Goal: Task Accomplishment & Management: Manage account settings

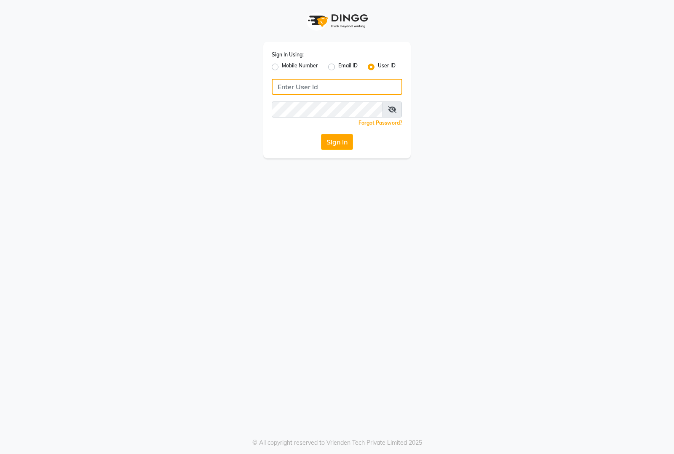
click at [325, 89] on input "Username" at bounding box center [337, 87] width 131 height 16
type input "samain"
click at [336, 142] on button "Sign In" at bounding box center [337, 142] width 32 height 16
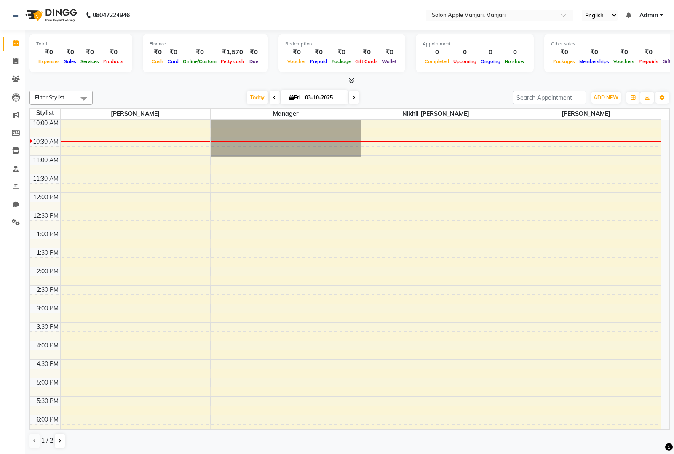
click at [525, 17] on input "text" at bounding box center [491, 16] width 122 height 8
type input "p"
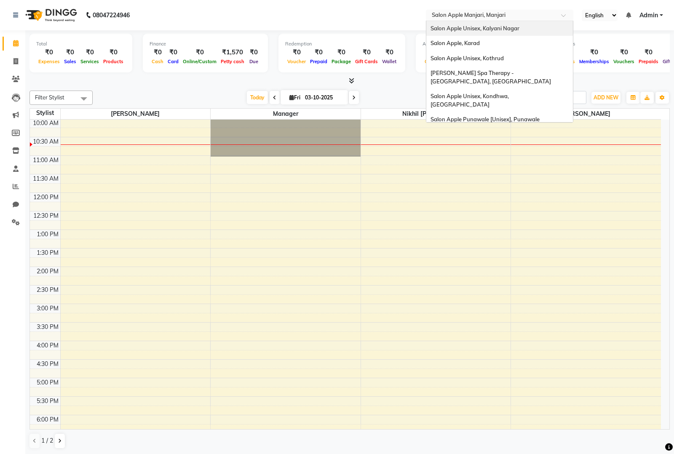
click at [530, 15] on input "text" at bounding box center [491, 16] width 122 height 8
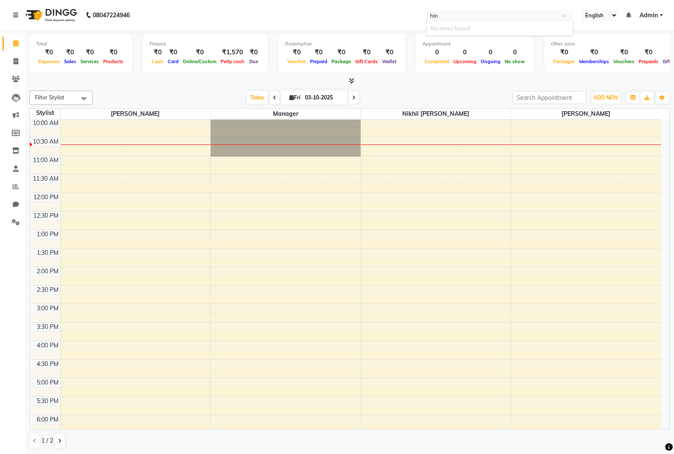
type input "hin"
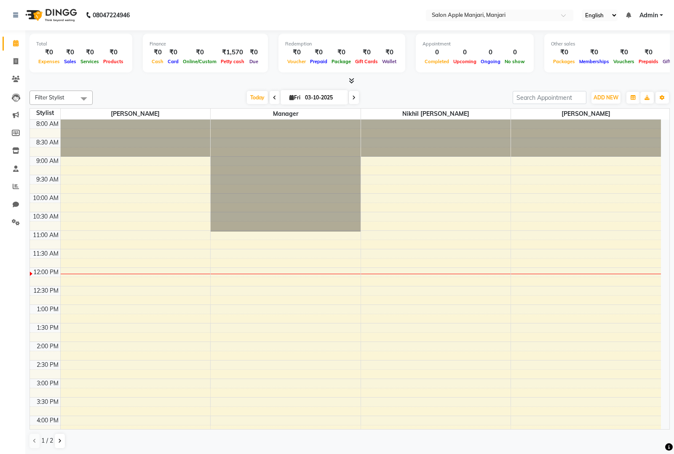
click at [344, 27] on nav "08047224946 Select Location × Salon Apple Manjari, Manjari English ENGLISH Espa…" at bounding box center [337, 15] width 674 height 30
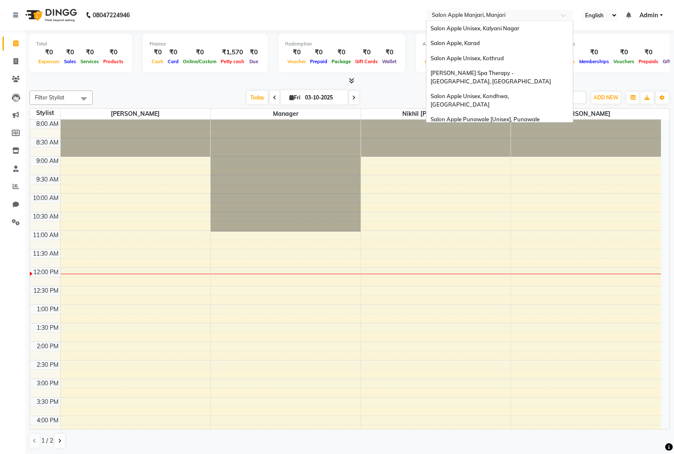
click at [527, 16] on input "text" at bounding box center [491, 16] width 122 height 8
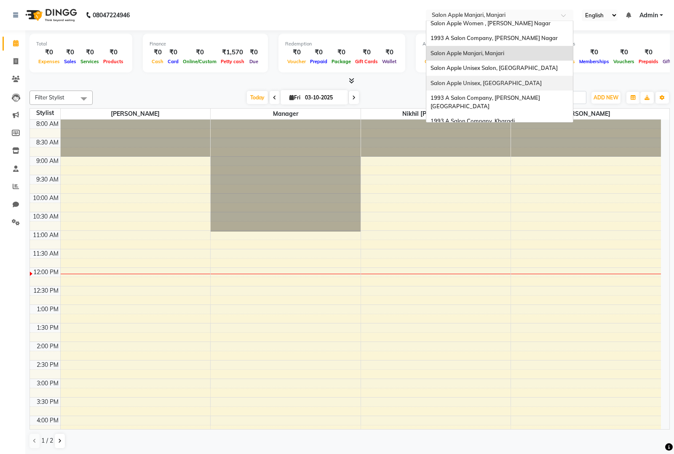
click at [488, 80] on span "Salon Apple Unisex, [GEOGRAPHIC_DATA]" at bounding box center [486, 83] width 111 height 7
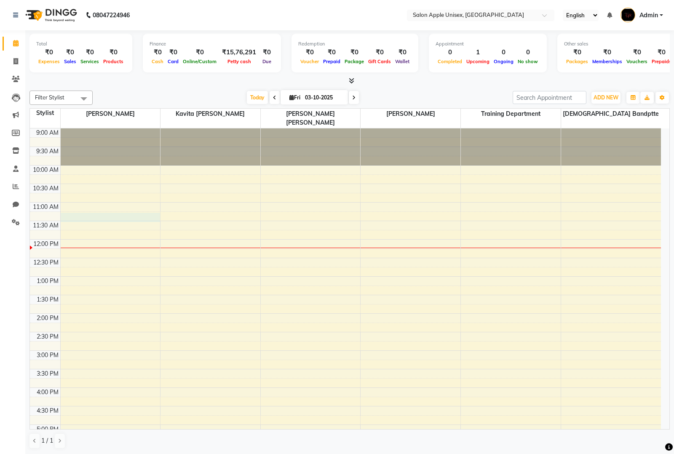
drag, startPoint x: 122, startPoint y: 207, endPoint x: 127, endPoint y: 192, distance: 15.9
click at [123, 207] on div "9:00 AM 9:30 AM 10:00 AM 10:30 AM 11:00 AM 11:30 AM 12:00 PM 12:30 PM 1:00 PM 1…" at bounding box center [345, 370] width 631 height 482
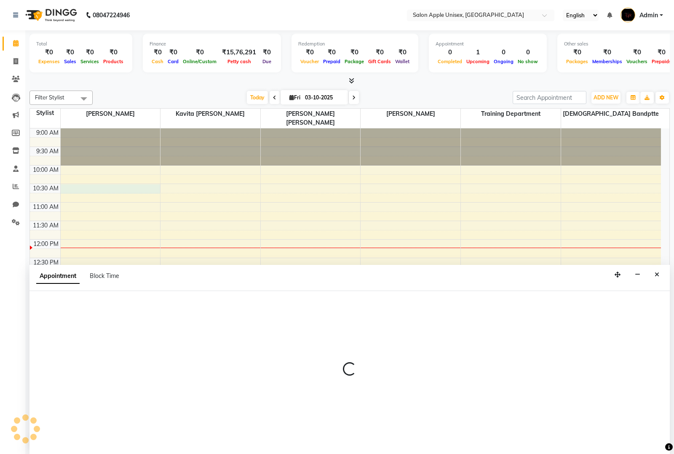
click at [130, 180] on div "9:00 AM 9:30 AM 10:00 AM 10:30 AM 11:00 AM 11:30 AM 12:00 PM 12:30 PM 1:00 PM 1…" at bounding box center [345, 370] width 631 height 482
select select "80619"
select select "630"
select select "tentative"
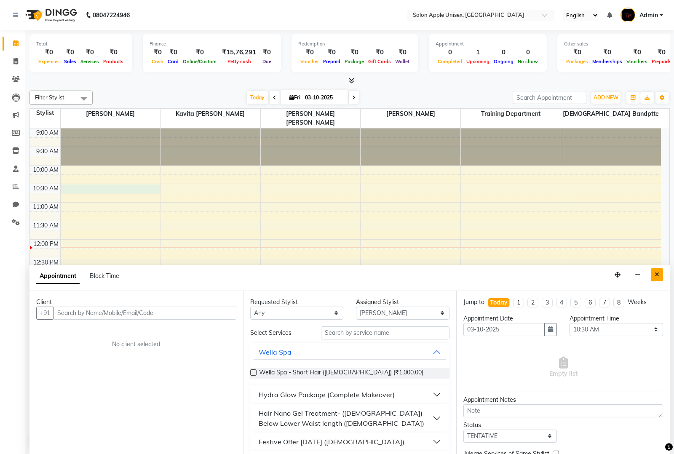
click at [656, 274] on icon "Close" at bounding box center [657, 275] width 5 height 6
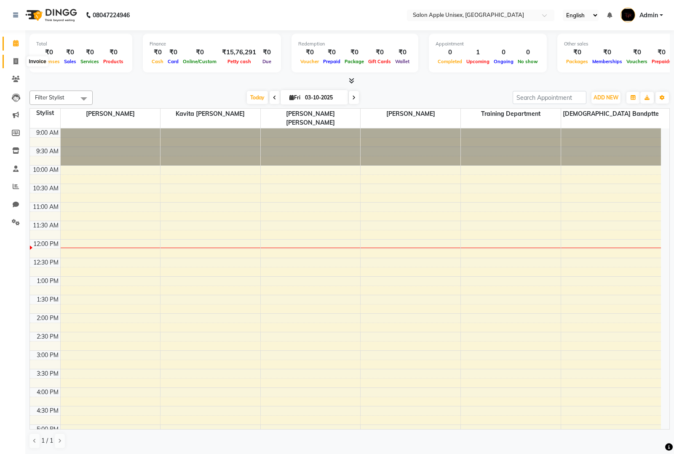
click at [15, 63] on icon at bounding box center [15, 61] width 5 height 6
select select "138"
select select "service"
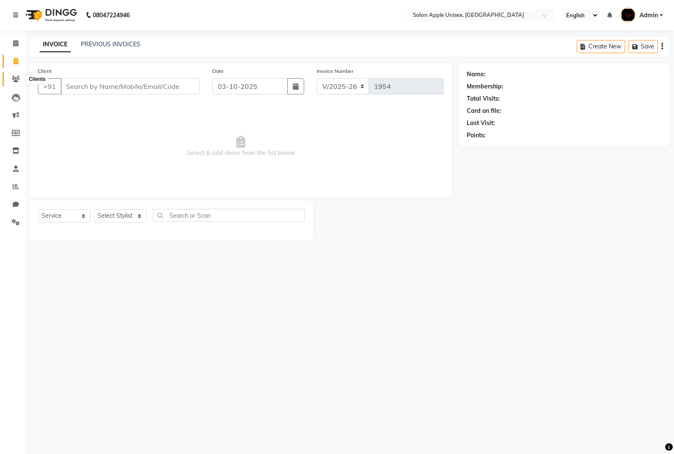
click at [17, 78] on icon at bounding box center [16, 79] width 8 height 6
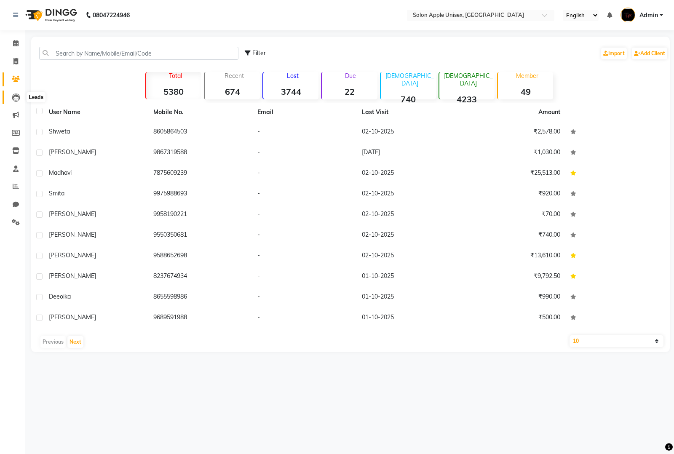
click at [11, 97] on span at bounding box center [15, 98] width 15 height 10
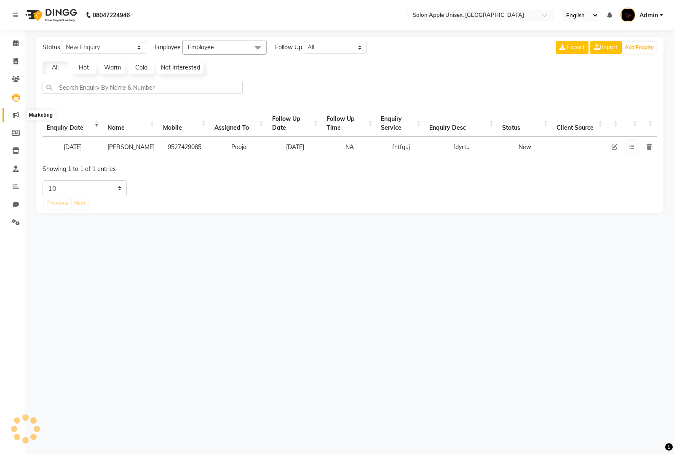
click at [17, 118] on icon at bounding box center [16, 115] width 6 height 6
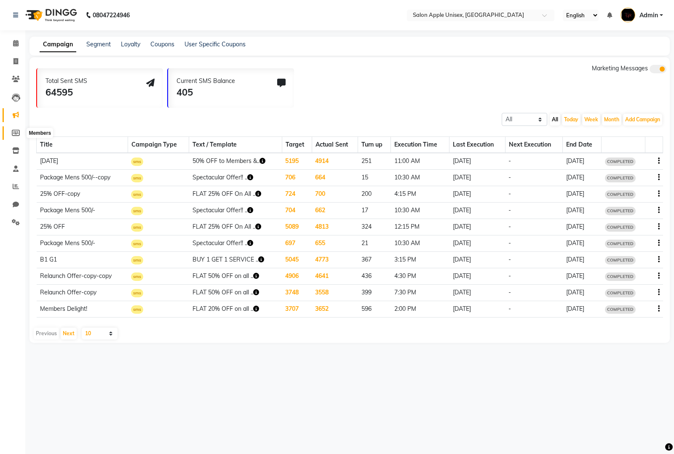
click at [10, 132] on span at bounding box center [15, 134] width 15 height 10
select select
